Goal: Unclear

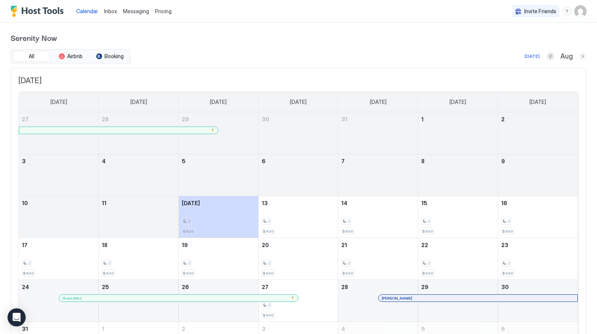
click at [582, 57] on button "Next month" at bounding box center [583, 56] width 8 height 8
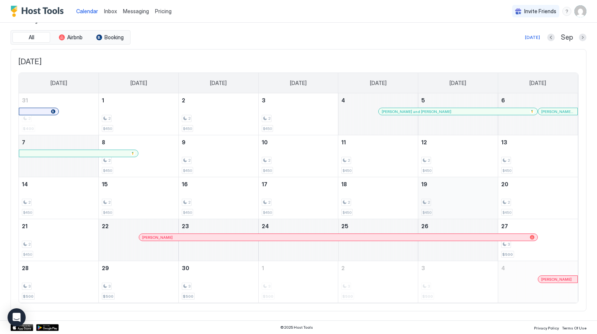
scroll to position [18, 0]
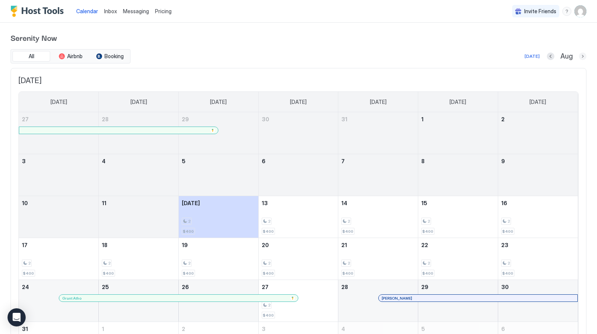
click at [584, 55] on button "Next month" at bounding box center [583, 56] width 8 height 8
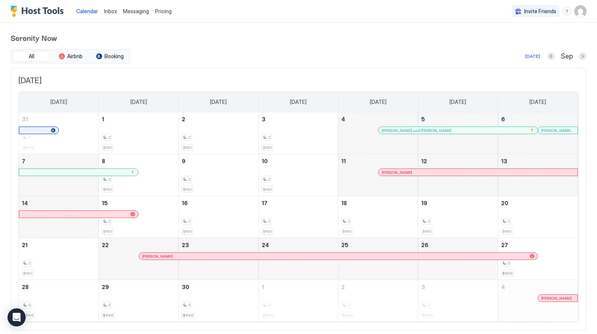
click at [419, 172] on div at bounding box center [419, 172] width 6 height 6
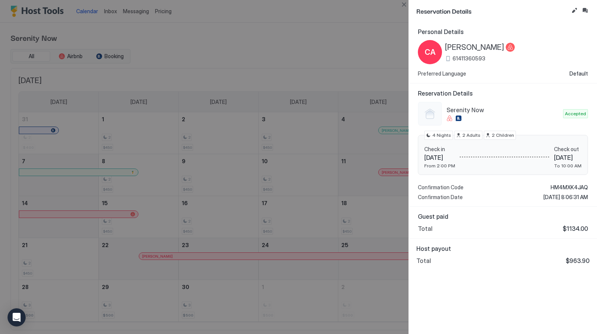
click at [296, 175] on div at bounding box center [298, 167] width 597 height 334
click at [403, 5] on button "Close" at bounding box center [404, 4] width 9 height 9
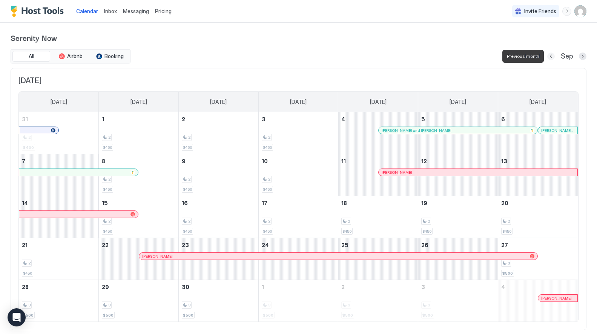
click at [551, 57] on button "Previous month" at bounding box center [552, 56] width 8 height 8
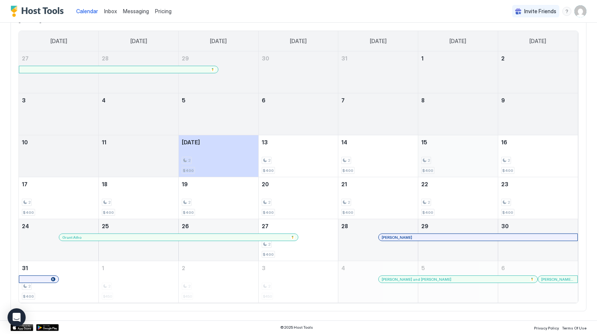
scroll to position [60, 0]
click at [406, 236] on div at bounding box center [406, 237] width 6 height 6
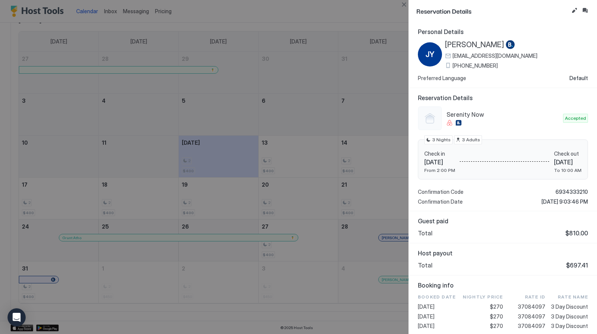
click at [372, 77] on div at bounding box center [298, 167] width 597 height 334
click at [406, 3] on button "Close" at bounding box center [404, 4] width 9 height 9
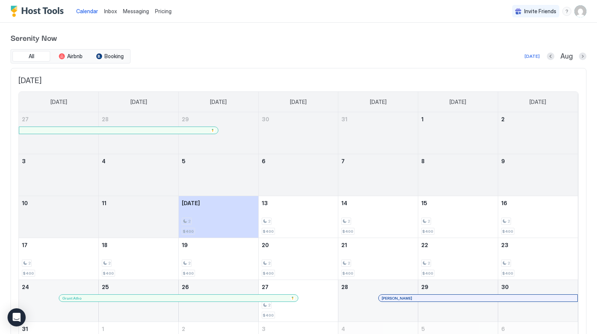
scroll to position [0, 0]
click at [583, 57] on button "Next month" at bounding box center [583, 56] width 8 height 8
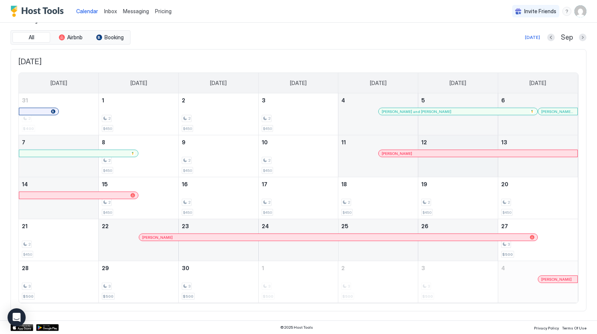
scroll to position [18, 0]
click at [393, 154] on div at bounding box center [393, 154] width 6 height 6
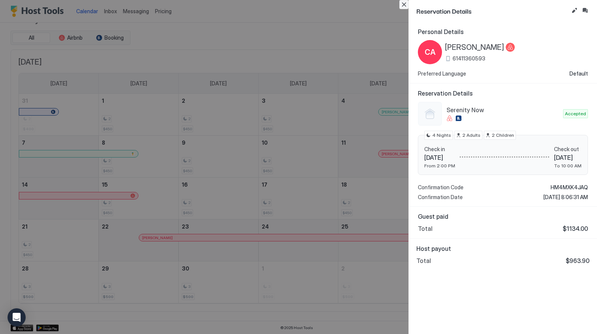
click at [403, 5] on button "Close" at bounding box center [404, 4] width 9 height 9
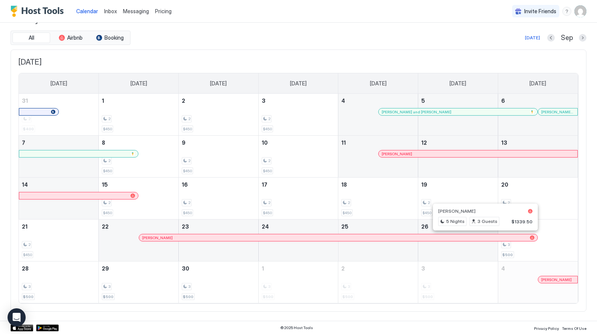
click at [483, 237] on div at bounding box center [483, 237] width 6 height 6
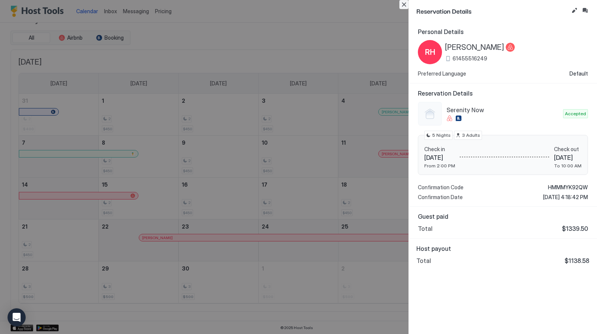
click at [403, 5] on button "Close" at bounding box center [404, 4] width 9 height 9
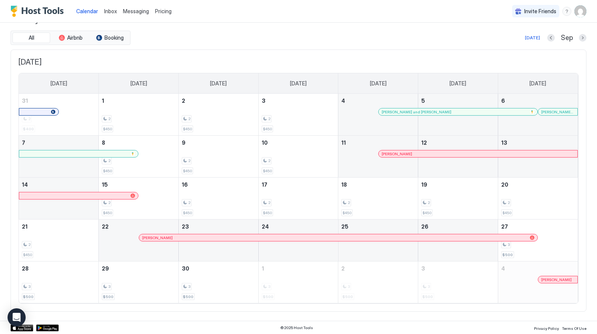
click at [563, 279] on div at bounding box center [563, 279] width 6 height 6
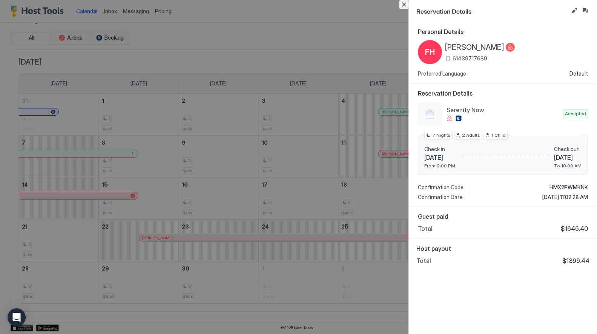
click at [403, 4] on button "Close" at bounding box center [404, 4] width 9 height 9
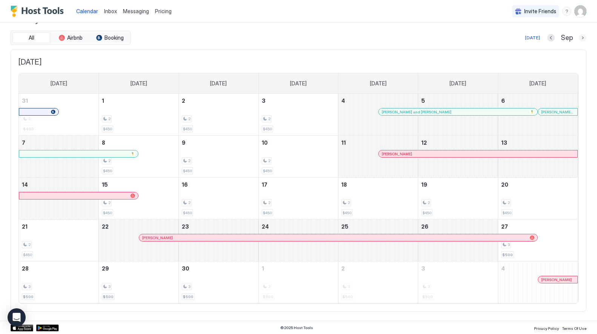
click at [582, 38] on button "Next month" at bounding box center [583, 38] width 8 height 8
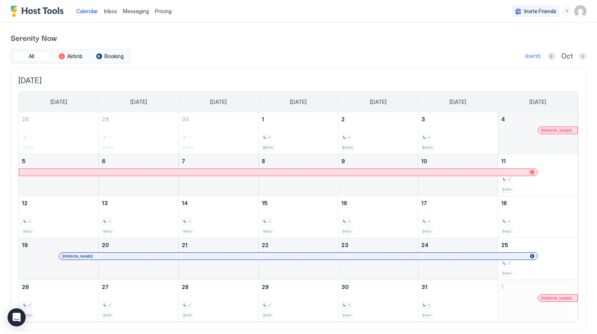
click at [385, 255] on div at bounding box center [385, 256] width 6 height 6
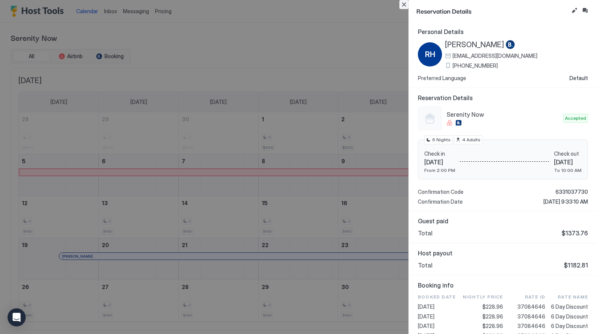
click at [404, 4] on button "Close" at bounding box center [404, 4] width 9 height 9
